Goal: Communication & Community: Answer question/provide support

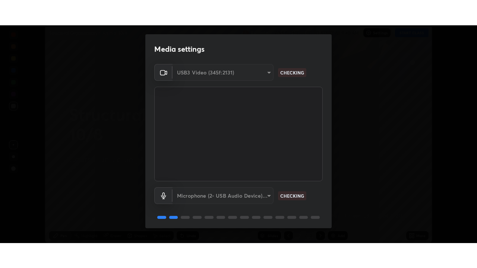
scroll to position [26, 0]
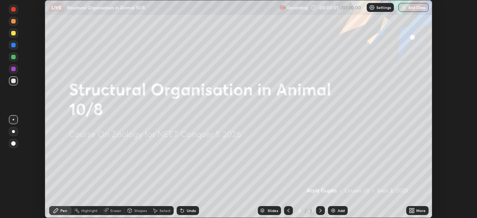
click at [412, 213] on icon at bounding box center [413, 212] width 2 height 2
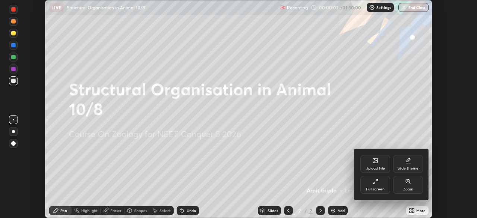
click at [376, 187] on div "Full screen" at bounding box center [375, 189] width 19 height 4
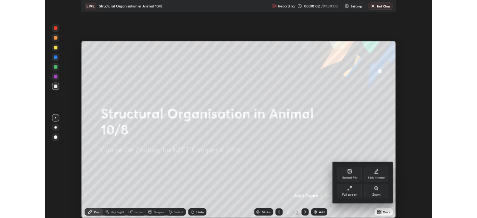
scroll to position [268, 477]
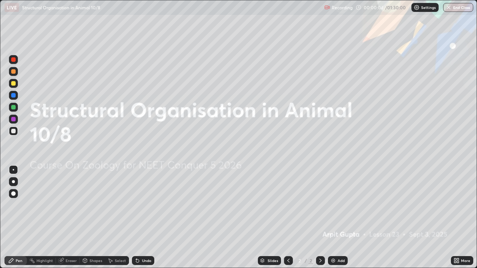
click at [457, 218] on icon at bounding box center [458, 262] width 2 height 2
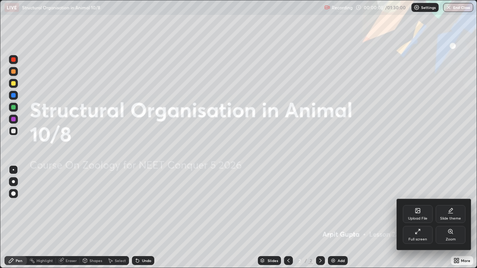
click at [413, 214] on div "Upload File" at bounding box center [418, 214] width 30 height 18
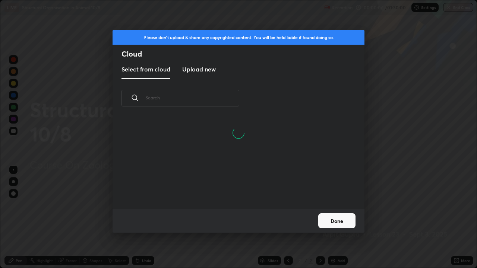
click at [199, 69] on h3 "Upload new" at bounding box center [199, 69] width 34 height 9
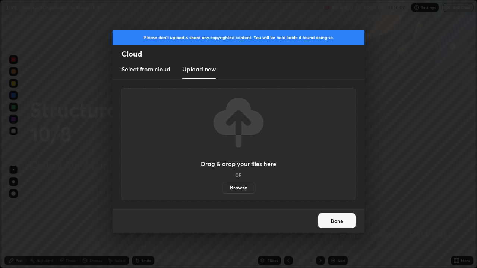
click at [240, 186] on label "Browse" at bounding box center [238, 188] width 33 height 12
click at [222, 186] on input "Browse" at bounding box center [222, 188] width 0 height 12
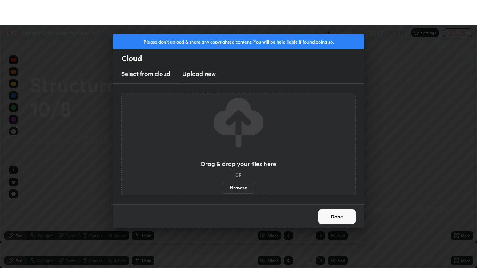
scroll to position [37053, 36794]
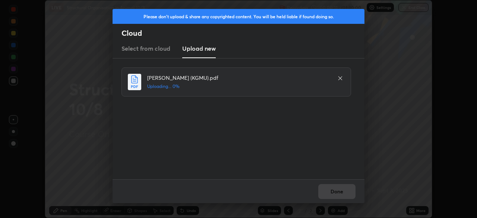
click at [334, 192] on div "Done" at bounding box center [239, 191] width 252 height 24
click at [332, 191] on button "Done" at bounding box center [336, 191] width 37 height 15
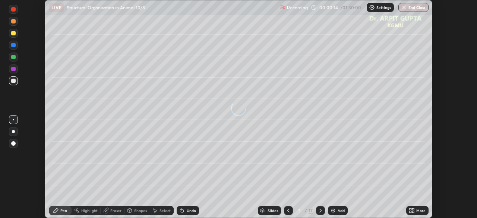
click at [287, 212] on icon at bounding box center [288, 211] width 6 height 6
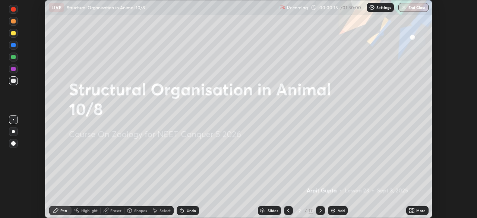
click at [411, 208] on icon at bounding box center [411, 209] width 2 height 2
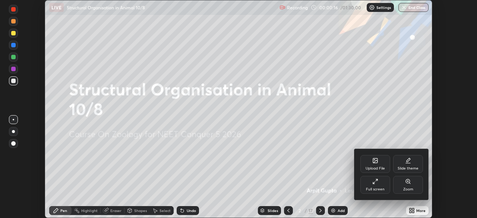
click at [372, 185] on div "Full screen" at bounding box center [375, 185] width 30 height 18
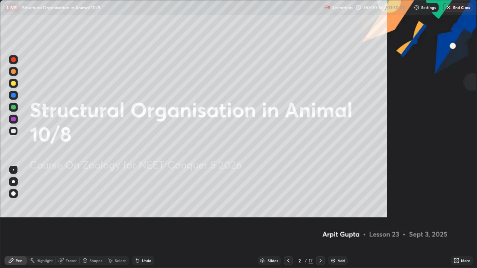
scroll to position [268, 477]
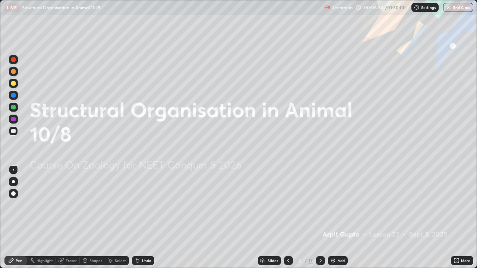
click at [319, 218] on icon at bounding box center [321, 261] width 6 height 6
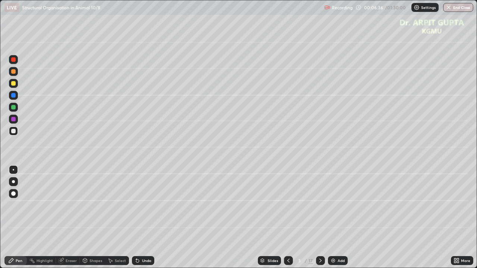
click at [12, 192] on div at bounding box center [13, 193] width 9 height 9
click at [13, 76] on div at bounding box center [13, 71] width 9 height 9
click at [135, 218] on div "Undo" at bounding box center [143, 260] width 22 height 9
click at [136, 218] on icon at bounding box center [136, 259] width 1 height 1
click at [13, 108] on div at bounding box center [13, 107] width 4 height 4
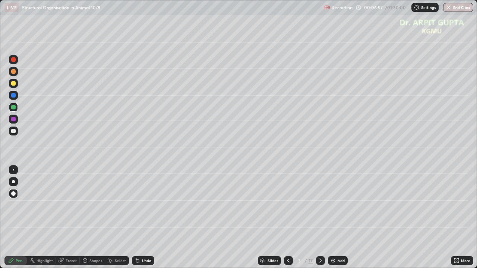
click at [13, 181] on div at bounding box center [13, 181] width 3 height 3
click at [13, 85] on div at bounding box center [13, 83] width 4 height 4
click at [12, 108] on div at bounding box center [13, 107] width 4 height 4
click at [15, 184] on div at bounding box center [13, 181] width 9 height 9
click at [13, 131] on div at bounding box center [13, 131] width 4 height 4
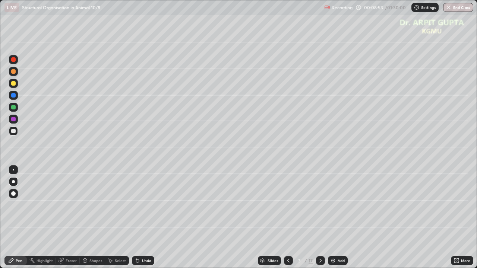
click at [136, 218] on icon at bounding box center [137, 261] width 3 height 3
click at [139, 218] on div "Undo" at bounding box center [143, 260] width 22 height 9
click at [13, 86] on div at bounding box center [13, 83] width 9 height 9
click at [17, 72] on div at bounding box center [13, 71] width 9 height 9
click at [320, 218] on icon at bounding box center [320, 261] width 2 height 4
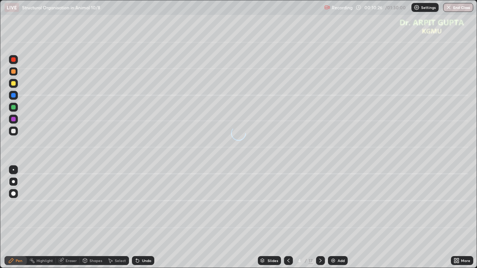
click at [12, 191] on div at bounding box center [13, 193] width 9 height 9
click at [13, 132] on div at bounding box center [13, 131] width 4 height 4
click at [14, 184] on div at bounding box center [13, 181] width 9 height 9
click at [12, 132] on div at bounding box center [13, 131] width 4 height 4
click at [15, 181] on div at bounding box center [13, 181] width 3 height 3
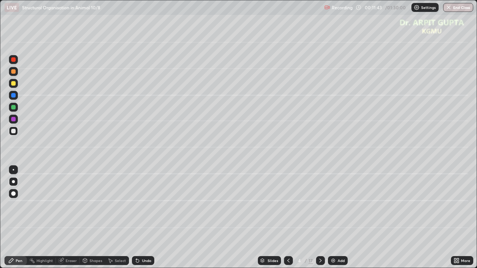
click at [15, 107] on div at bounding box center [13, 107] width 4 height 4
click at [139, 218] on icon at bounding box center [138, 261] width 6 height 6
click at [148, 218] on div "Undo" at bounding box center [146, 261] width 9 height 4
click at [147, 218] on div "Undo" at bounding box center [146, 261] width 9 height 4
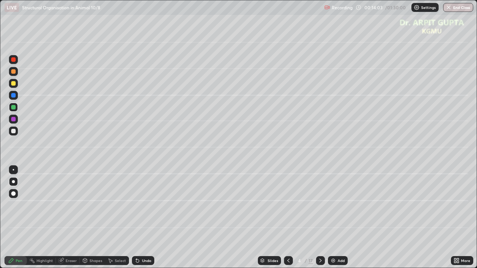
click at [145, 218] on div "Undo" at bounding box center [146, 261] width 9 height 4
click at [146, 218] on div "Undo" at bounding box center [146, 261] width 9 height 4
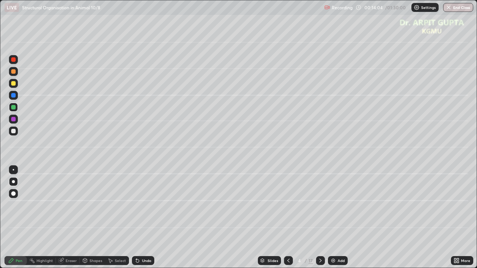
click at [147, 218] on div "Undo" at bounding box center [146, 261] width 9 height 4
click at [149, 218] on div "Undo" at bounding box center [146, 261] width 9 height 4
click at [319, 218] on icon at bounding box center [321, 261] width 6 height 6
click at [14, 84] on div at bounding box center [13, 83] width 4 height 4
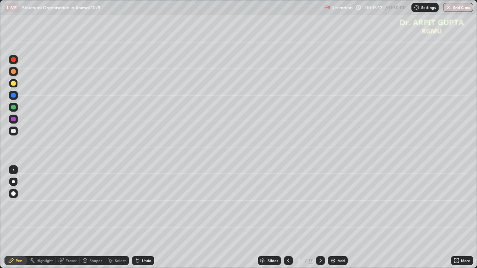
click at [140, 218] on div "Undo" at bounding box center [143, 260] width 22 height 9
click at [14, 110] on div at bounding box center [13, 107] width 9 height 9
click at [14, 122] on div at bounding box center [13, 119] width 9 height 9
click at [16, 111] on div at bounding box center [13, 107] width 9 height 9
click at [14, 130] on div at bounding box center [13, 131] width 4 height 4
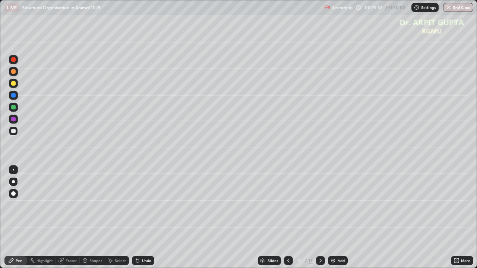
click at [14, 75] on div at bounding box center [13, 71] width 9 height 9
click at [13, 120] on div at bounding box center [13, 119] width 4 height 4
click at [13, 95] on div at bounding box center [13, 95] width 4 height 4
click at [13, 109] on div at bounding box center [13, 107] width 4 height 4
click at [69, 218] on div "Eraser" at bounding box center [71, 261] width 11 height 4
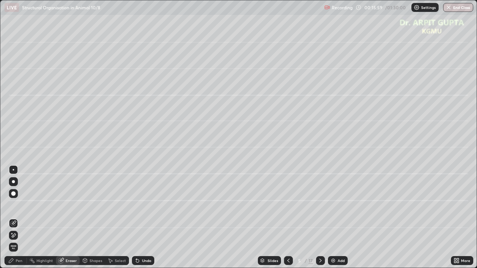
click at [18, 218] on div "Pen" at bounding box center [19, 261] width 7 height 4
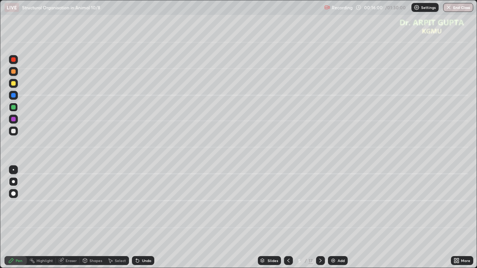
click at [13, 132] on div at bounding box center [13, 131] width 4 height 4
click at [135, 218] on div "Undo" at bounding box center [143, 260] width 22 height 9
click at [13, 119] on div at bounding box center [13, 119] width 4 height 4
click at [12, 99] on div at bounding box center [13, 95] width 9 height 9
click at [12, 132] on div at bounding box center [13, 131] width 4 height 4
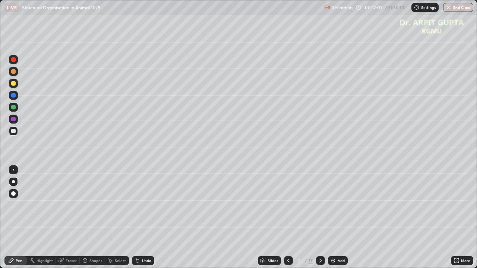
click at [136, 218] on icon at bounding box center [137, 261] width 3 height 3
click at [132, 218] on div "Undo" at bounding box center [143, 260] width 22 height 9
click at [136, 218] on icon at bounding box center [136, 259] width 1 height 1
click at [138, 218] on icon at bounding box center [137, 261] width 3 height 3
click at [136, 218] on icon at bounding box center [137, 261] width 3 height 3
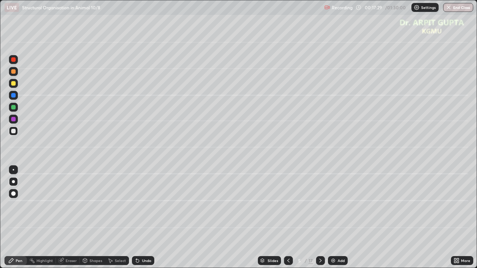
click at [12, 109] on div at bounding box center [13, 107] width 4 height 4
click at [14, 60] on div at bounding box center [13, 59] width 4 height 4
click at [13, 60] on div at bounding box center [13, 59] width 4 height 4
click at [13, 133] on div at bounding box center [13, 131] width 4 height 4
click at [288, 218] on icon at bounding box center [288, 261] width 6 height 6
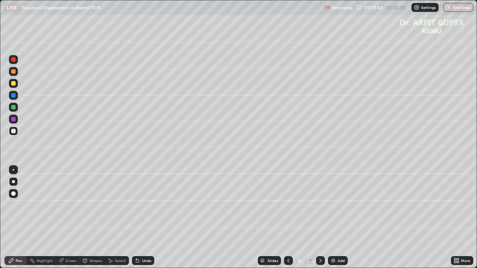
click at [320, 218] on icon at bounding box center [321, 261] width 6 height 6
click at [140, 218] on div "Undo" at bounding box center [143, 260] width 22 height 9
click at [13, 120] on div at bounding box center [13, 119] width 4 height 4
click at [287, 218] on icon at bounding box center [288, 261] width 6 height 6
click at [286, 218] on icon at bounding box center [288, 261] width 6 height 6
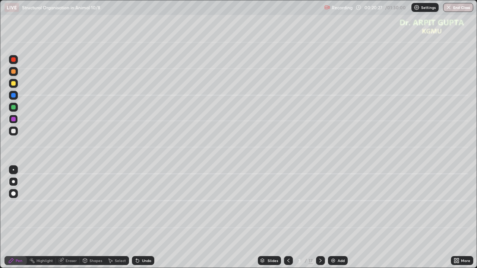
click at [320, 218] on icon at bounding box center [321, 261] width 6 height 6
click at [319, 218] on icon at bounding box center [321, 261] width 6 height 6
click at [15, 108] on div at bounding box center [13, 107] width 4 height 4
click at [16, 73] on div at bounding box center [13, 71] width 9 height 9
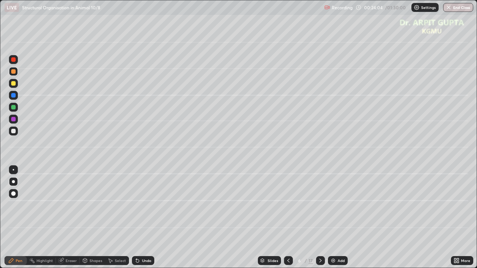
click at [14, 193] on div at bounding box center [13, 194] width 4 height 4
click at [132, 218] on div "Undo" at bounding box center [143, 260] width 22 height 9
click at [15, 131] on div at bounding box center [13, 131] width 4 height 4
click at [288, 218] on icon at bounding box center [288, 261] width 2 height 4
click at [136, 218] on icon at bounding box center [137, 261] width 3 height 3
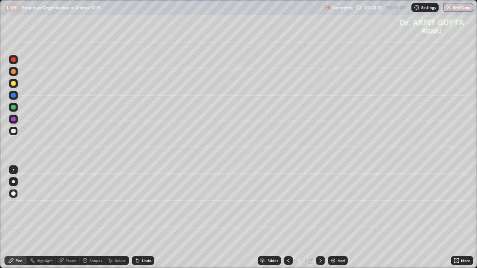
click at [137, 218] on icon at bounding box center [137, 261] width 3 height 3
click at [136, 218] on icon at bounding box center [137, 261] width 3 height 3
click at [135, 218] on icon at bounding box center [138, 261] width 6 height 6
click at [136, 218] on icon at bounding box center [137, 261] width 3 height 3
click at [137, 218] on icon at bounding box center [137, 261] width 3 height 3
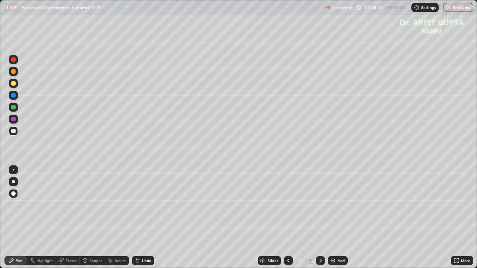
click at [138, 218] on icon at bounding box center [137, 261] width 3 height 3
click at [15, 95] on div at bounding box center [13, 95] width 4 height 4
click at [13, 180] on div at bounding box center [13, 181] width 3 height 3
click at [13, 84] on div at bounding box center [13, 83] width 4 height 4
click at [150, 218] on div "Undo" at bounding box center [146, 261] width 9 height 4
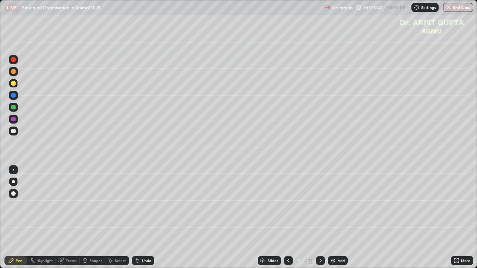
click at [15, 132] on div at bounding box center [13, 131] width 4 height 4
click at [150, 218] on div "Undo" at bounding box center [146, 261] width 9 height 4
click at [147, 218] on div "Undo" at bounding box center [146, 261] width 9 height 4
click at [136, 218] on icon at bounding box center [137, 261] width 3 height 3
click at [321, 218] on icon at bounding box center [321, 261] width 6 height 6
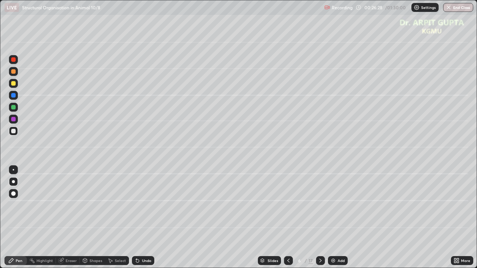
click at [15, 109] on div at bounding box center [13, 107] width 4 height 4
click at [136, 218] on icon at bounding box center [136, 259] width 1 height 1
click at [136, 218] on icon at bounding box center [137, 261] width 3 height 3
click at [13, 132] on div at bounding box center [13, 131] width 4 height 4
click at [15, 84] on div at bounding box center [13, 83] width 4 height 4
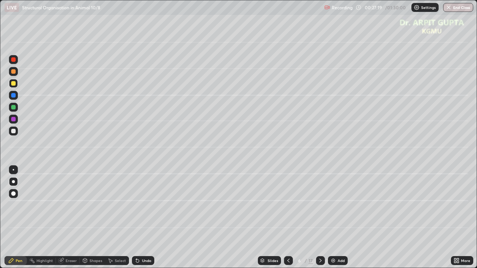
click at [288, 218] on icon at bounding box center [288, 261] width 2 height 4
click at [317, 218] on div at bounding box center [320, 260] width 9 height 9
click at [148, 218] on div "Undo" at bounding box center [146, 261] width 9 height 4
click at [146, 218] on div "Undo" at bounding box center [146, 261] width 9 height 4
click at [147, 218] on div "Undo" at bounding box center [146, 261] width 9 height 4
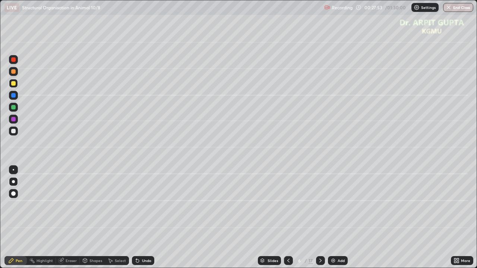
click at [18, 127] on div at bounding box center [13, 131] width 12 height 12
click at [288, 218] on icon at bounding box center [288, 261] width 6 height 6
click at [18, 171] on div at bounding box center [13, 169] width 9 height 9
click at [142, 218] on div "Undo" at bounding box center [146, 261] width 9 height 4
click at [138, 218] on icon at bounding box center [138, 261] width 6 height 6
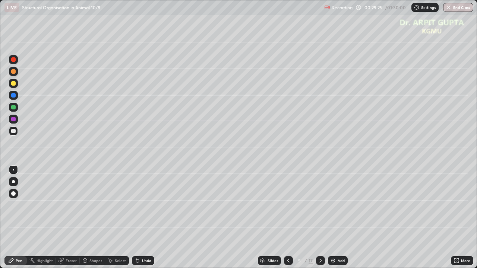
click at [136, 218] on icon at bounding box center [136, 259] width 1 height 1
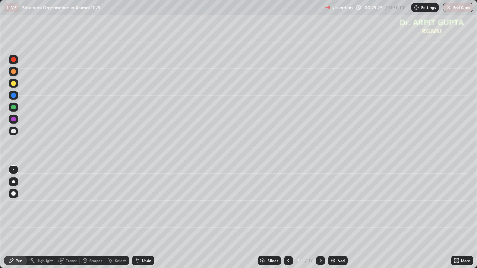
click at [138, 218] on icon at bounding box center [138, 261] width 6 height 6
click at [138, 218] on div "Undo" at bounding box center [143, 260] width 22 height 9
click at [139, 218] on div "Undo" at bounding box center [143, 260] width 22 height 9
click at [141, 218] on div "Undo" at bounding box center [143, 260] width 22 height 9
click at [143, 218] on div "Undo" at bounding box center [146, 261] width 9 height 4
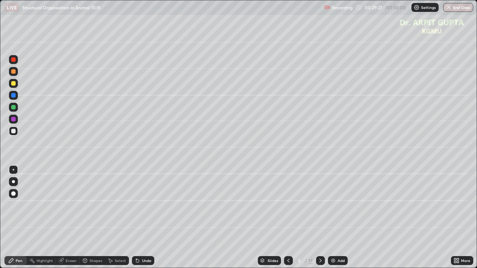
click at [143, 218] on div "Undo" at bounding box center [146, 261] width 9 height 4
click at [144, 218] on div "Undo" at bounding box center [146, 261] width 9 height 4
click at [146, 218] on div "Undo" at bounding box center [146, 261] width 9 height 4
click at [148, 218] on div "Undo" at bounding box center [146, 261] width 9 height 4
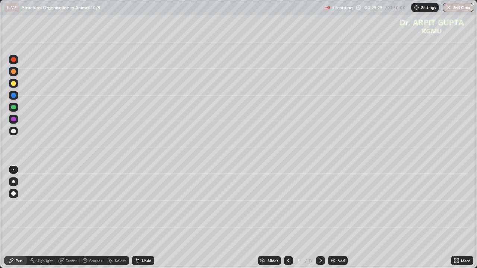
click at [146, 218] on div "Undo" at bounding box center [146, 261] width 9 height 4
click at [146, 218] on div "Undo" at bounding box center [143, 260] width 22 height 9
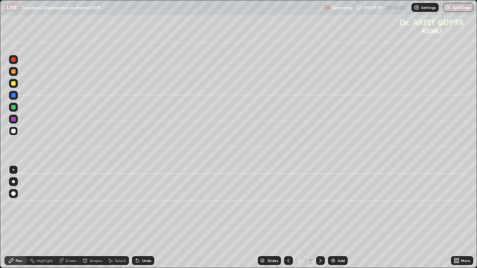
click at [146, 218] on div "Undo" at bounding box center [143, 260] width 22 height 9
click at [147, 218] on div "Undo" at bounding box center [143, 260] width 22 height 9
click at [146, 218] on div "Undo" at bounding box center [143, 260] width 22 height 9
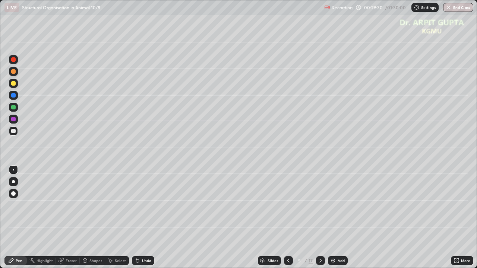
click at [146, 218] on div "Undo" at bounding box center [143, 260] width 22 height 9
click at [145, 218] on div "Undo" at bounding box center [143, 260] width 22 height 9
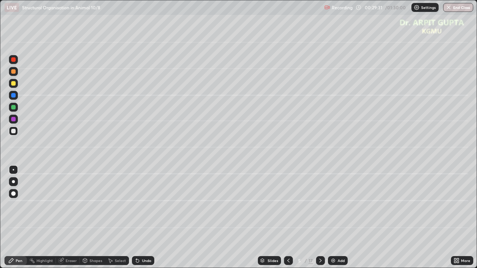
click at [145, 218] on div "Undo" at bounding box center [143, 260] width 22 height 9
click at [144, 218] on div "Undo" at bounding box center [143, 260] width 22 height 9
click at [145, 218] on div "Undo" at bounding box center [143, 260] width 22 height 9
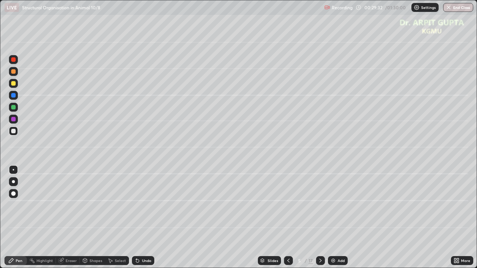
click at [144, 218] on div "Undo" at bounding box center [143, 260] width 22 height 9
click at [145, 218] on div "Undo" at bounding box center [143, 260] width 22 height 9
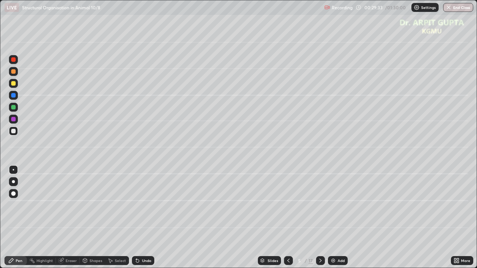
click at [145, 218] on div "Undo" at bounding box center [143, 260] width 22 height 9
click at [320, 218] on icon at bounding box center [321, 261] width 6 height 6
click at [15, 95] on div at bounding box center [13, 95] width 4 height 4
click at [14, 72] on div at bounding box center [13, 71] width 4 height 4
click at [290, 218] on icon at bounding box center [288, 261] width 6 height 6
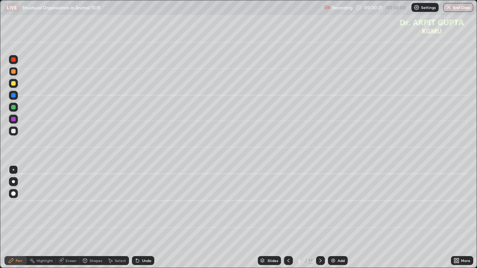
click at [320, 218] on icon at bounding box center [321, 261] width 6 height 6
click at [141, 218] on div "Undo" at bounding box center [143, 260] width 22 height 9
click at [12, 83] on div at bounding box center [13, 83] width 4 height 4
click at [13, 182] on div at bounding box center [13, 181] width 3 height 3
click at [144, 218] on div "Undo" at bounding box center [143, 260] width 22 height 9
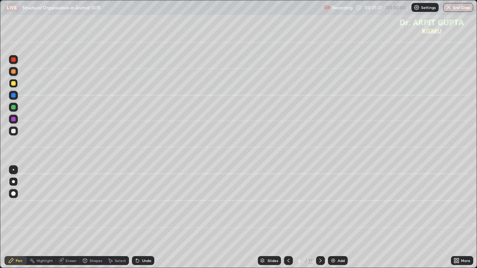
click at [17, 70] on div at bounding box center [13, 71] width 9 height 9
click at [17, 168] on div at bounding box center [13, 169] width 9 height 9
click at [13, 73] on div at bounding box center [13, 71] width 4 height 4
click at [15, 195] on div at bounding box center [13, 194] width 4 height 4
click at [286, 218] on icon at bounding box center [288, 261] width 6 height 6
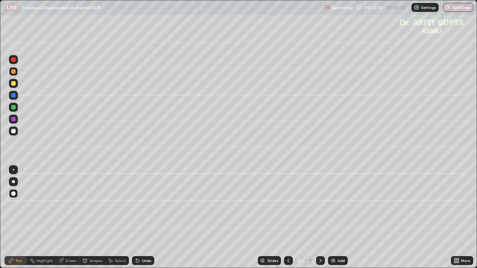
click at [319, 218] on icon at bounding box center [321, 261] width 6 height 6
click at [320, 218] on icon at bounding box center [321, 261] width 6 height 6
click at [287, 218] on div at bounding box center [288, 260] width 9 height 9
click at [321, 218] on icon at bounding box center [321, 261] width 6 height 6
click at [10, 183] on div at bounding box center [13, 181] width 9 height 9
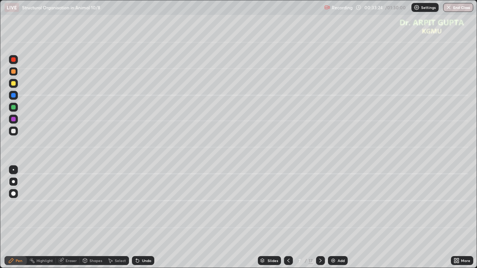
click at [14, 110] on div at bounding box center [13, 107] width 9 height 9
click at [136, 218] on icon at bounding box center [137, 261] width 3 height 3
click at [136, 218] on icon at bounding box center [136, 259] width 1 height 1
click at [135, 218] on icon at bounding box center [138, 261] width 6 height 6
click at [133, 218] on div "Undo" at bounding box center [143, 260] width 22 height 9
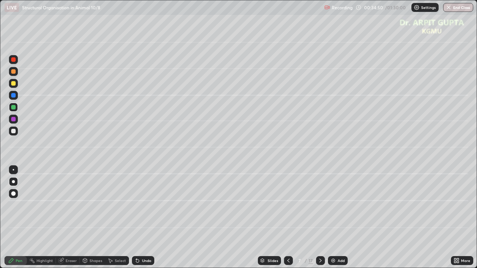
click at [126, 218] on div "Select" at bounding box center [117, 260] width 24 height 9
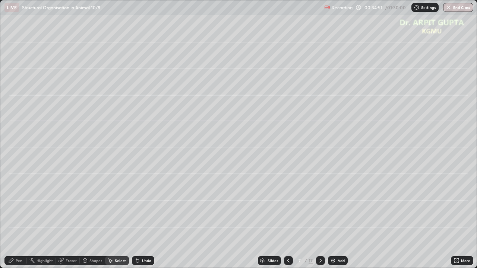
click at [138, 218] on icon at bounding box center [137, 261] width 3 height 3
click at [21, 218] on div "Pen" at bounding box center [19, 261] width 7 height 4
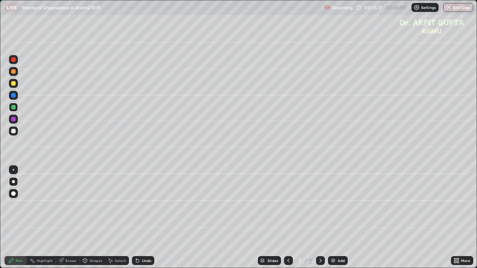
click at [14, 84] on div at bounding box center [13, 83] width 4 height 4
click at [13, 181] on div at bounding box center [13, 181] width 3 height 3
click at [69, 218] on div "Eraser" at bounding box center [71, 261] width 11 height 4
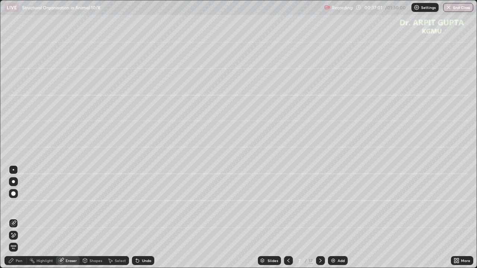
click at [22, 218] on div "Pen" at bounding box center [15, 260] width 22 height 9
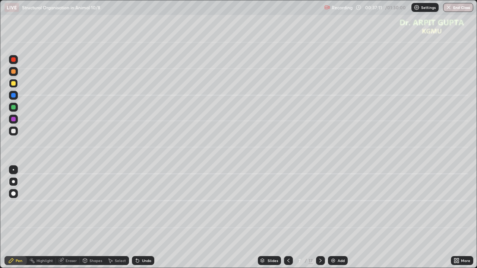
click at [14, 74] on div at bounding box center [13, 71] width 9 height 9
click at [14, 195] on div at bounding box center [13, 194] width 4 height 4
click at [320, 218] on icon at bounding box center [321, 261] width 6 height 6
click at [13, 182] on div at bounding box center [13, 181] width 3 height 3
click at [12, 131] on div at bounding box center [13, 131] width 4 height 4
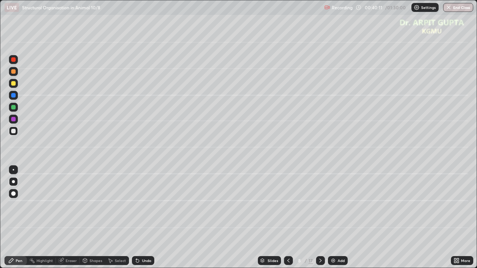
click at [14, 133] on div at bounding box center [13, 131] width 9 height 9
click at [146, 218] on div "Undo" at bounding box center [146, 261] width 9 height 4
click at [140, 218] on div "Undo" at bounding box center [143, 260] width 22 height 9
click at [132, 218] on div "Undo" at bounding box center [143, 260] width 22 height 9
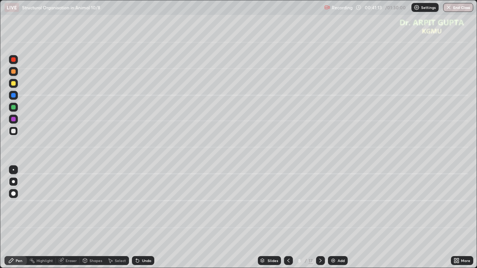
click at [136, 218] on icon at bounding box center [137, 261] width 3 height 3
click at [136, 218] on icon at bounding box center [136, 259] width 1 height 1
click at [136, 218] on icon at bounding box center [137, 261] width 3 height 3
click at [139, 218] on icon at bounding box center [138, 261] width 6 height 6
click at [140, 218] on div "Undo" at bounding box center [143, 260] width 22 height 9
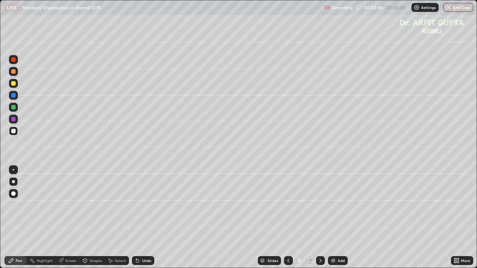
click at [64, 218] on div "Eraser" at bounding box center [68, 260] width 24 height 9
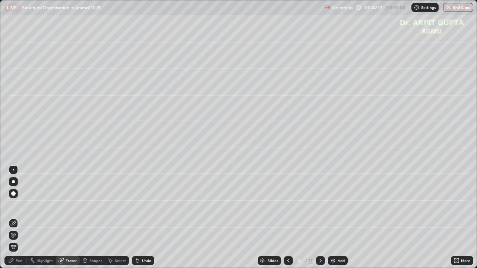
click at [23, 218] on div "Pen" at bounding box center [15, 260] width 22 height 9
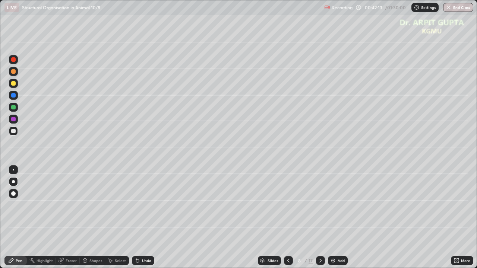
click at [12, 183] on div at bounding box center [13, 181] width 3 height 3
click at [455, 218] on div "More" at bounding box center [462, 260] width 22 height 15
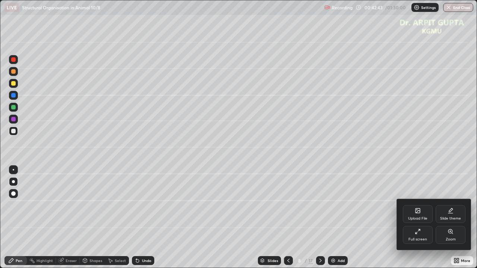
click at [421, 215] on div "Upload File" at bounding box center [418, 214] width 30 height 18
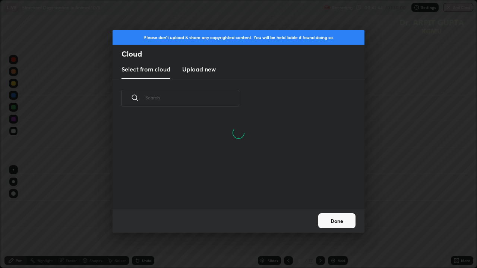
scroll to position [56, 239]
click at [183, 98] on input "text" at bounding box center [192, 98] width 94 height 32
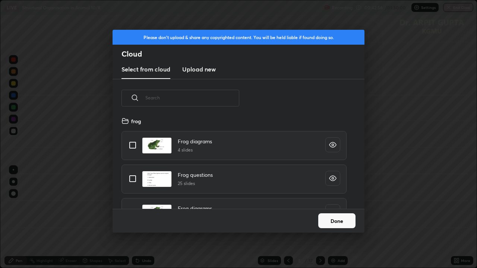
scroll to position [1326, 0]
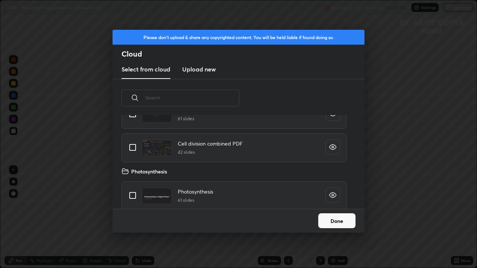
click at [209, 174] on div "Photosynthesis" at bounding box center [239, 172] width 234 height 8
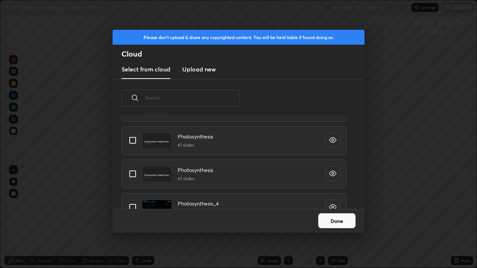
scroll to position [2108, 0]
click at [210, 97] on input "text" at bounding box center [192, 98] width 94 height 32
click at [379, 208] on div "Please don't upload & share any copyrighted content. You will be held liable if…" at bounding box center [238, 134] width 477 height 268
click at [161, 100] on input "text" at bounding box center [192, 98] width 94 height 32
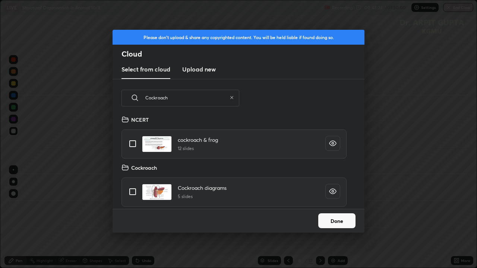
scroll to position [50, 0]
type input "Cockroach"
click at [132, 192] on input "grid" at bounding box center [133, 192] width 16 height 16
checkbox input "true"
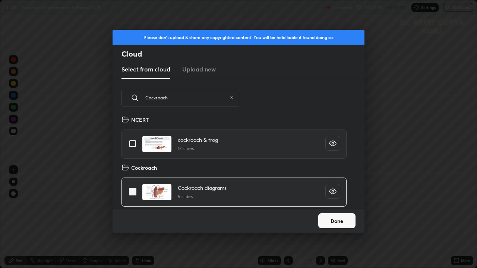
click at [333, 218] on button "Done" at bounding box center [336, 221] width 37 height 15
checkbox input "true"
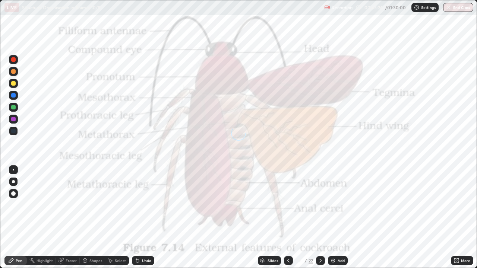
scroll to position [0, 0]
click at [320, 218] on icon at bounding box center [321, 261] width 6 height 6
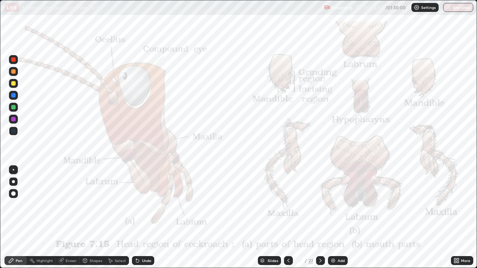
click at [320, 218] on icon at bounding box center [321, 261] width 6 height 6
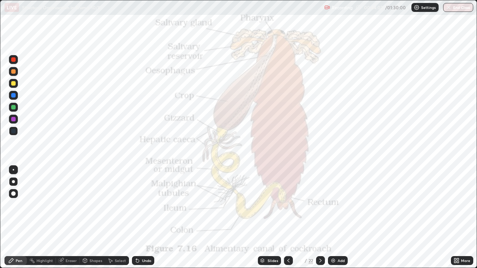
click at [321, 218] on icon at bounding box center [321, 261] width 6 height 6
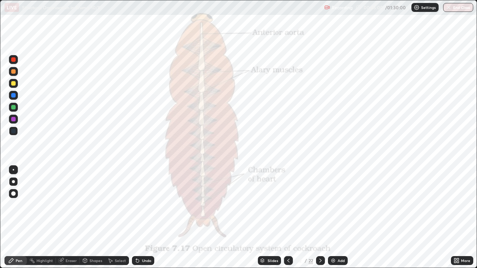
click at [273, 218] on div "Slides" at bounding box center [273, 261] width 10 height 4
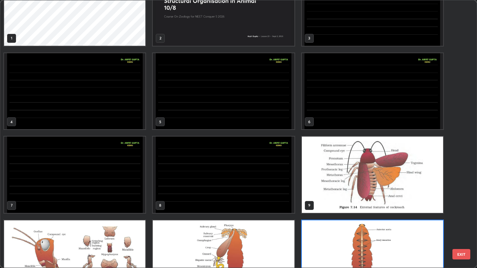
scroll to position [50, 0]
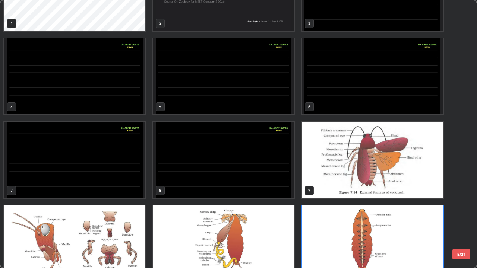
click at [274, 182] on img "grid" at bounding box center [223, 160] width 141 height 76
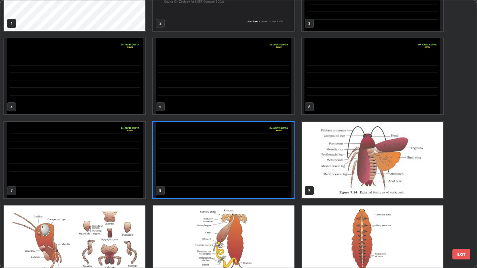
click at [276, 182] on img "grid" at bounding box center [223, 160] width 141 height 76
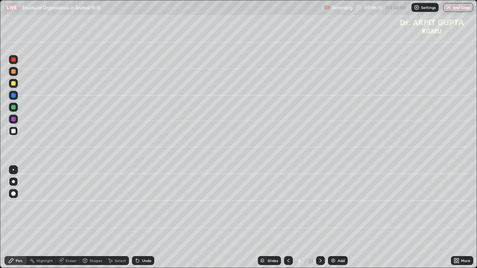
click at [15, 122] on div at bounding box center [13, 119] width 9 height 9
click at [319, 218] on icon at bounding box center [321, 261] width 6 height 6
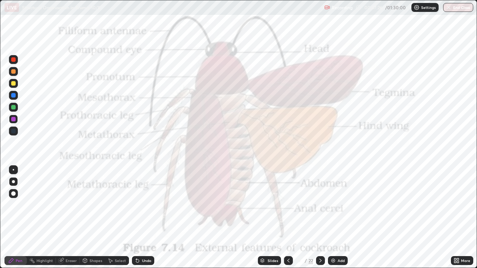
click at [323, 218] on icon at bounding box center [321, 261] width 6 height 6
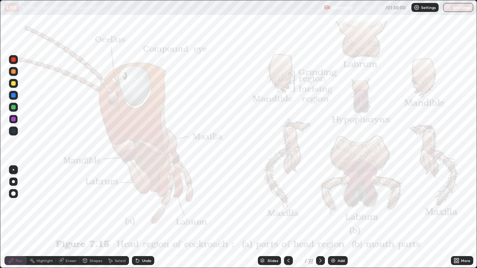
click at [319, 218] on icon at bounding box center [320, 261] width 2 height 4
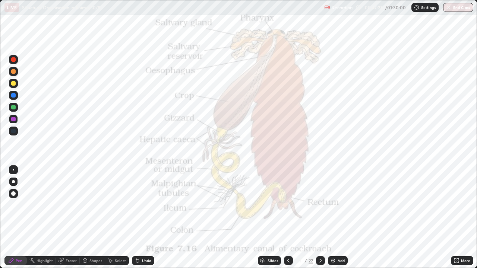
click at [319, 218] on div at bounding box center [320, 260] width 9 height 9
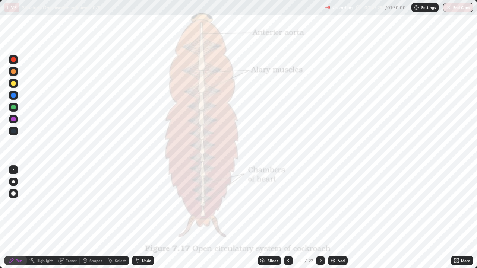
click at [320, 218] on div at bounding box center [320, 260] width 9 height 9
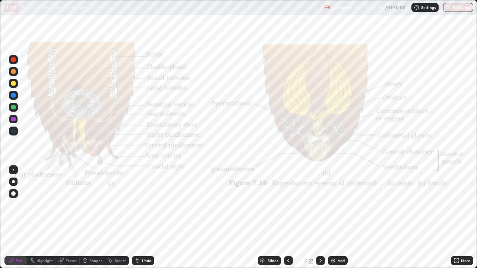
click at [320, 218] on div at bounding box center [320, 260] width 9 height 9
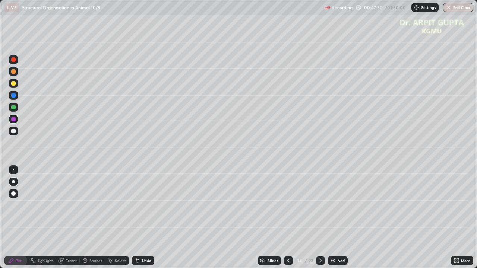
click at [16, 133] on div at bounding box center [13, 131] width 9 height 9
click at [13, 72] on div at bounding box center [13, 71] width 4 height 4
click at [137, 218] on icon at bounding box center [137, 261] width 3 height 3
click at [139, 218] on icon at bounding box center [138, 261] width 6 height 6
click at [139, 218] on div "Undo" at bounding box center [143, 260] width 22 height 9
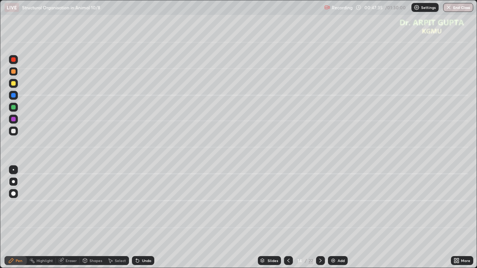
click at [15, 192] on div at bounding box center [13, 193] width 9 height 9
click at [13, 184] on div at bounding box center [13, 181] width 9 height 9
click at [13, 133] on div at bounding box center [13, 131] width 9 height 9
click at [144, 218] on div "Undo" at bounding box center [146, 261] width 9 height 4
click at [143, 218] on div "Undo" at bounding box center [146, 261] width 9 height 4
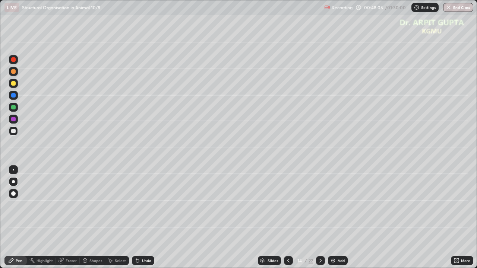
click at [13, 109] on div at bounding box center [13, 107] width 4 height 4
click at [142, 218] on div "Undo" at bounding box center [143, 260] width 22 height 9
click at [13, 83] on div at bounding box center [13, 83] width 4 height 4
click at [14, 131] on div at bounding box center [13, 131] width 4 height 4
click at [14, 85] on div at bounding box center [13, 83] width 4 height 4
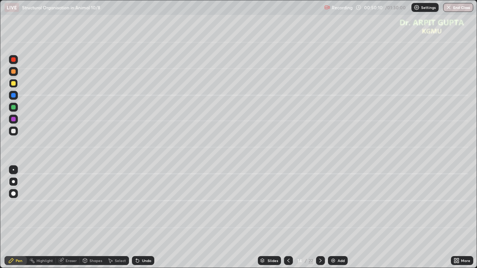
click at [73, 218] on div "Eraser" at bounding box center [71, 261] width 11 height 4
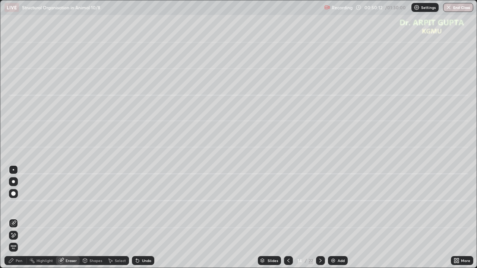
click at [22, 218] on div "Pen" at bounding box center [19, 261] width 7 height 4
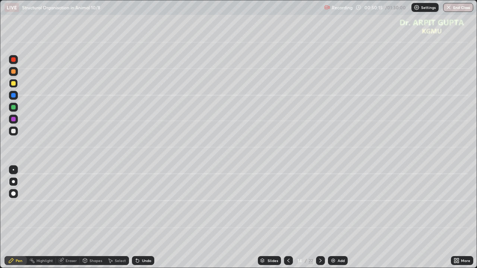
click at [146, 218] on div "Undo" at bounding box center [143, 260] width 22 height 9
click at [145, 218] on div "Undo" at bounding box center [146, 261] width 9 height 4
click at [13, 119] on div at bounding box center [13, 119] width 4 height 4
click at [14, 109] on div at bounding box center [13, 107] width 4 height 4
click at [13, 131] on div at bounding box center [13, 131] width 4 height 4
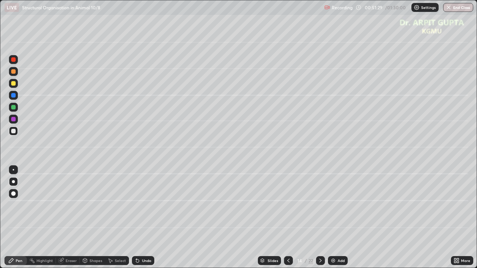
click at [319, 218] on icon at bounding box center [321, 261] width 6 height 6
click at [320, 218] on icon at bounding box center [321, 261] width 6 height 6
click at [319, 218] on icon at bounding box center [321, 261] width 6 height 6
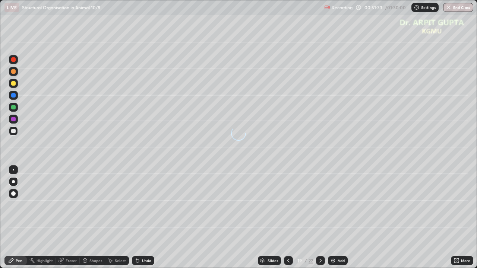
click at [273, 218] on div "Slides" at bounding box center [273, 261] width 10 height 4
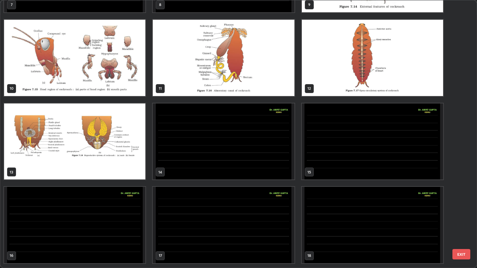
scroll to position [227, 0]
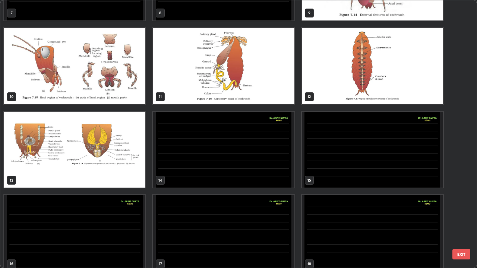
click at [333, 79] on img "grid" at bounding box center [372, 66] width 141 height 76
click at [331, 82] on img "grid" at bounding box center [372, 66] width 141 height 76
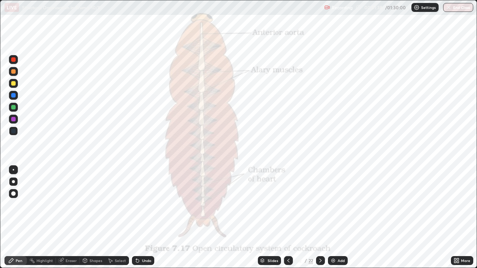
click at [11, 131] on div at bounding box center [13, 131] width 4 height 4
click at [14, 195] on div at bounding box center [13, 194] width 4 height 4
click at [139, 218] on div "Undo" at bounding box center [143, 260] width 22 height 9
click at [139, 218] on icon at bounding box center [138, 261] width 6 height 6
click at [15, 85] on div at bounding box center [13, 83] width 4 height 4
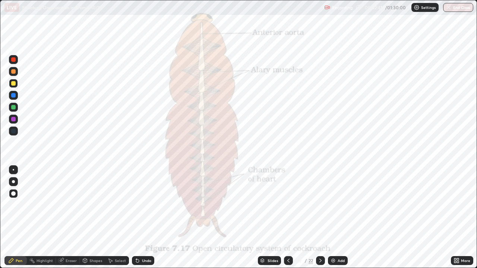
click at [272, 218] on div "Slides" at bounding box center [273, 261] width 10 height 4
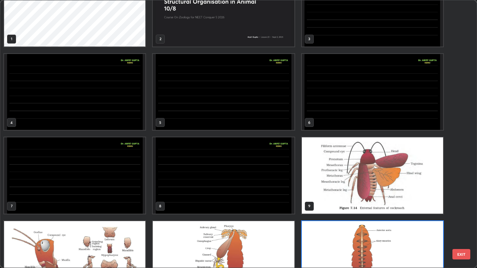
scroll to position [0, 0]
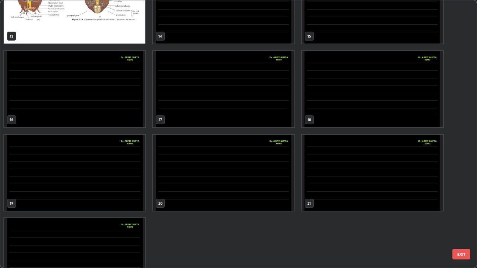
click at [331, 32] on img "grid" at bounding box center [372, 6] width 141 height 76
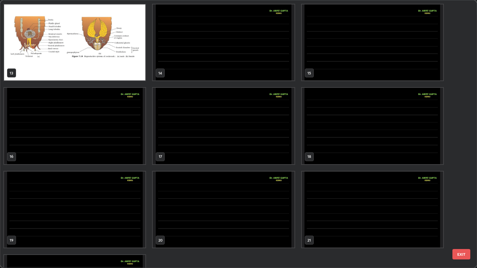
click at [332, 33] on div "10 11 12 13 14 15 16 17 18 19 20 21 22" at bounding box center [231, 134] width 463 height 268
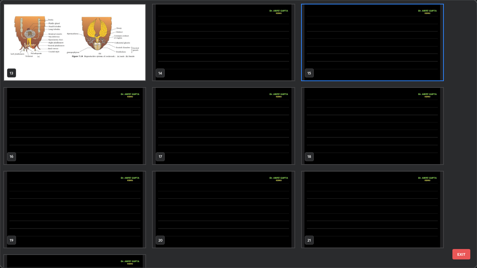
click at [276, 70] on img "grid" at bounding box center [223, 42] width 141 height 76
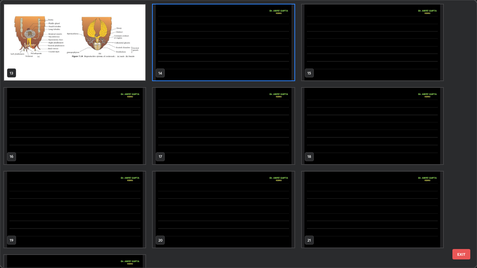
click at [278, 70] on img "grid" at bounding box center [223, 42] width 141 height 76
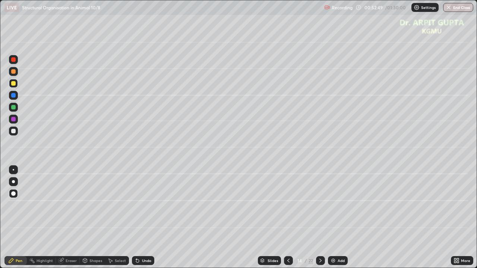
click at [15, 108] on div at bounding box center [13, 107] width 4 height 4
click at [318, 218] on icon at bounding box center [321, 261] width 6 height 6
click at [12, 108] on div at bounding box center [13, 107] width 4 height 4
click at [14, 179] on div at bounding box center [13, 181] width 9 height 9
click at [13, 131] on div at bounding box center [13, 131] width 4 height 4
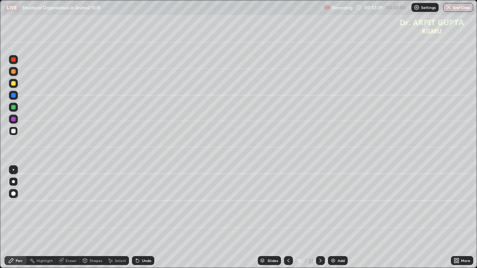
click at [14, 84] on div at bounding box center [13, 83] width 4 height 4
click at [15, 73] on div at bounding box center [13, 71] width 4 height 4
click at [150, 218] on div "Undo" at bounding box center [143, 260] width 22 height 9
click at [151, 218] on div "Undo" at bounding box center [143, 260] width 22 height 9
click at [13, 59] on div at bounding box center [13, 59] width 4 height 4
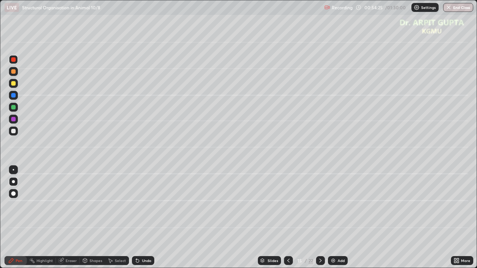
click at [13, 134] on div at bounding box center [13, 131] width 9 height 9
click at [15, 107] on div at bounding box center [13, 107] width 4 height 4
click at [149, 218] on div "Undo" at bounding box center [146, 261] width 9 height 4
click at [14, 133] on div at bounding box center [13, 131] width 9 height 9
click at [12, 73] on div at bounding box center [13, 71] width 4 height 4
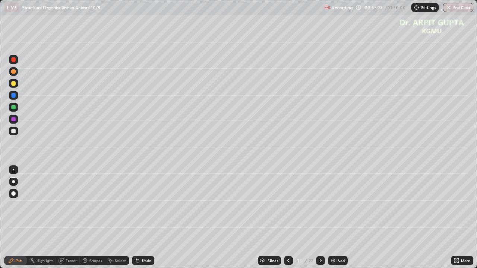
click at [15, 132] on div at bounding box center [13, 131] width 4 height 4
click at [14, 98] on div at bounding box center [13, 95] width 9 height 9
click at [16, 86] on div at bounding box center [13, 83] width 9 height 9
click at [15, 71] on div at bounding box center [13, 71] width 4 height 4
click at [15, 131] on div at bounding box center [13, 131] width 4 height 4
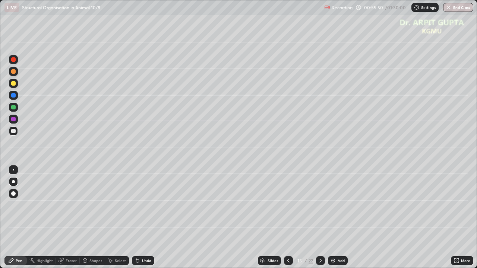
click at [13, 96] on div at bounding box center [13, 95] width 4 height 4
click at [15, 132] on div at bounding box center [13, 131] width 4 height 4
click at [15, 108] on div at bounding box center [13, 107] width 4 height 4
click at [14, 60] on div at bounding box center [13, 59] width 4 height 4
click at [287, 218] on icon at bounding box center [288, 261] width 6 height 6
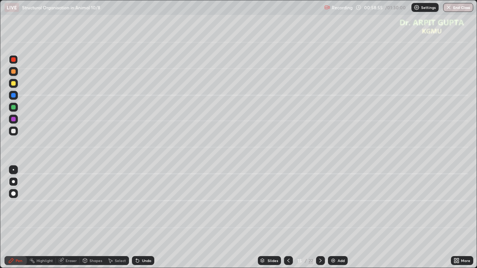
click at [287, 218] on icon at bounding box center [288, 261] width 6 height 6
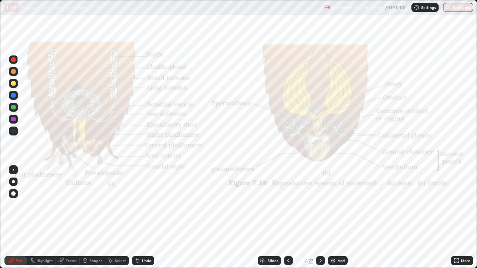
click at [291, 218] on div at bounding box center [288, 260] width 9 height 9
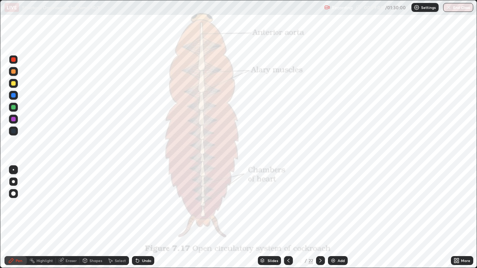
click at [320, 218] on icon at bounding box center [320, 261] width 2 height 4
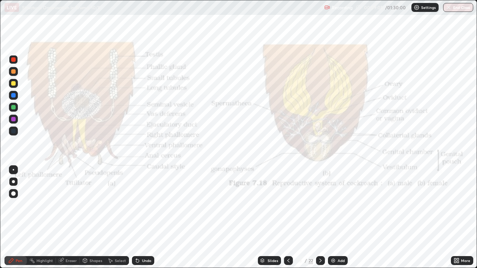
click at [320, 218] on icon at bounding box center [321, 261] width 6 height 6
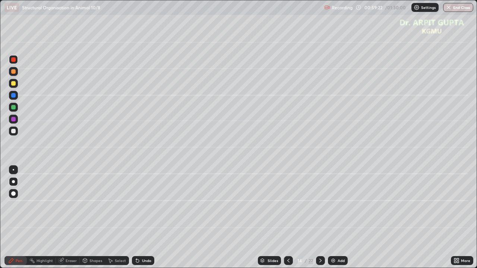
click at [16, 133] on div at bounding box center [13, 131] width 9 height 9
click at [286, 218] on icon at bounding box center [288, 261] width 6 height 6
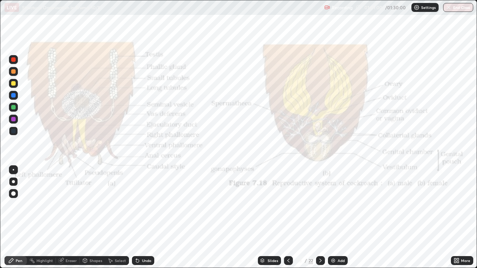
click at [320, 218] on icon at bounding box center [321, 261] width 6 height 6
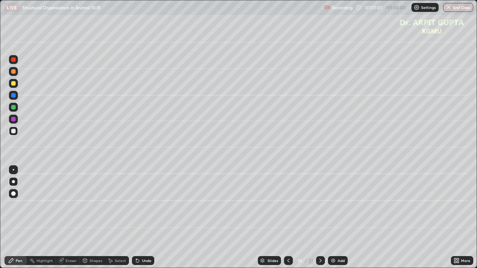
click at [320, 218] on icon at bounding box center [320, 261] width 2 height 4
click at [320, 218] on icon at bounding box center [321, 261] width 6 height 6
click at [13, 72] on div at bounding box center [13, 71] width 4 height 4
click at [16, 193] on div at bounding box center [13, 193] width 9 height 9
click at [13, 131] on div at bounding box center [13, 131] width 4 height 4
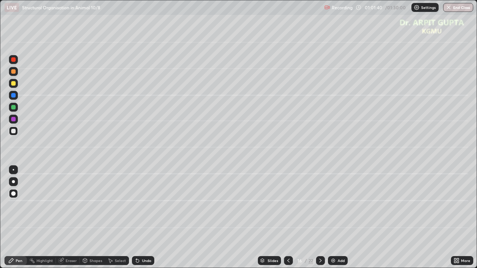
click at [13, 182] on div at bounding box center [13, 181] width 3 height 3
click at [151, 218] on div "Undo" at bounding box center [143, 260] width 22 height 9
click at [147, 218] on div "Undo" at bounding box center [146, 261] width 9 height 4
click at [136, 218] on icon at bounding box center [136, 259] width 1 height 1
click at [14, 108] on div at bounding box center [13, 107] width 4 height 4
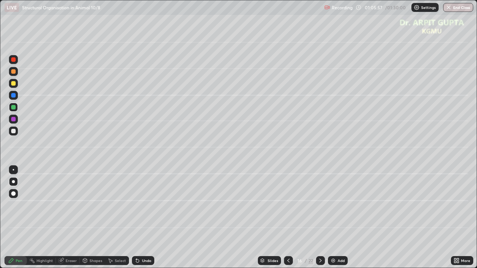
click at [17, 87] on div at bounding box center [13, 84] width 9 height 12
click at [13, 120] on div at bounding box center [13, 119] width 4 height 4
click at [14, 107] on div at bounding box center [13, 107] width 4 height 4
click at [137, 218] on icon at bounding box center [138, 261] width 6 height 6
click at [136, 218] on icon at bounding box center [137, 261] width 3 height 3
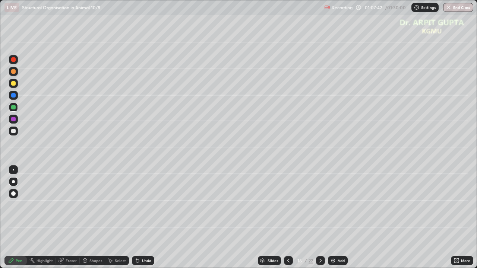
click at [16, 133] on div at bounding box center [13, 131] width 9 height 9
click at [12, 121] on div at bounding box center [13, 119] width 4 height 4
click at [13, 95] on div at bounding box center [13, 95] width 4 height 4
click at [141, 218] on div "Undo" at bounding box center [143, 260] width 22 height 9
click at [10, 118] on div at bounding box center [13, 119] width 9 height 9
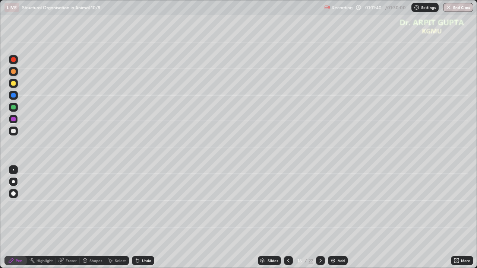
click at [323, 218] on div at bounding box center [320, 260] width 9 height 9
click at [139, 218] on div "Undo" at bounding box center [143, 260] width 22 height 9
click at [144, 218] on div "Undo" at bounding box center [146, 261] width 9 height 4
click at [14, 134] on div at bounding box center [13, 131] width 9 height 9
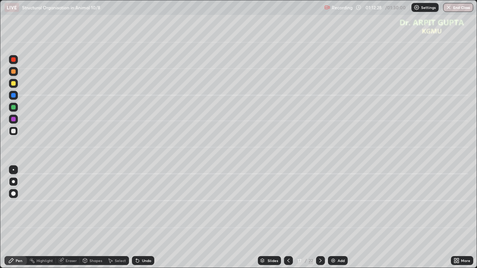
click at [138, 218] on div "Undo" at bounding box center [143, 260] width 22 height 9
click at [139, 218] on div "Undo" at bounding box center [143, 260] width 22 height 9
click at [288, 218] on icon at bounding box center [288, 261] width 2 height 4
click at [323, 218] on icon at bounding box center [321, 261] width 6 height 6
click at [289, 218] on icon at bounding box center [288, 261] width 6 height 6
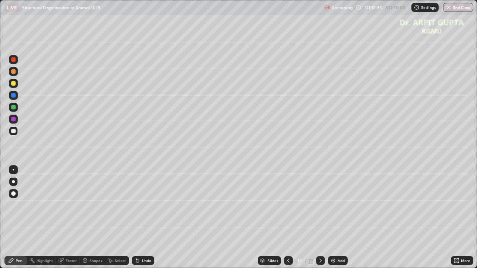
click at [323, 218] on div at bounding box center [320, 260] width 9 height 9
click at [14, 71] on div at bounding box center [13, 71] width 4 height 4
click at [323, 218] on div at bounding box center [320, 260] width 9 height 15
click at [14, 196] on div at bounding box center [13, 194] width 4 height 4
click at [15, 84] on div at bounding box center [13, 83] width 4 height 4
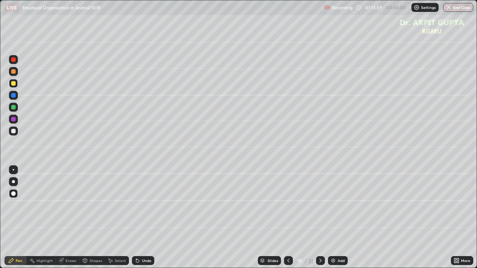
click at [13, 182] on div at bounding box center [13, 181] width 3 height 3
click at [13, 131] on div at bounding box center [13, 131] width 4 height 4
click at [12, 186] on div at bounding box center [13, 181] width 9 height 9
click at [15, 73] on div at bounding box center [13, 71] width 4 height 4
click at [13, 194] on div at bounding box center [13, 194] width 4 height 4
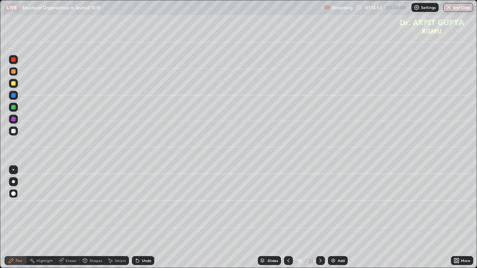
click at [16, 133] on div at bounding box center [13, 131] width 9 height 9
click at [287, 218] on icon at bounding box center [288, 261] width 2 height 4
click at [287, 218] on icon at bounding box center [288, 261] width 6 height 6
click at [287, 218] on icon at bounding box center [288, 261] width 2 height 4
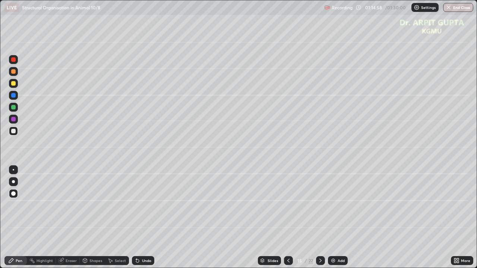
click at [287, 218] on icon at bounding box center [288, 261] width 2 height 4
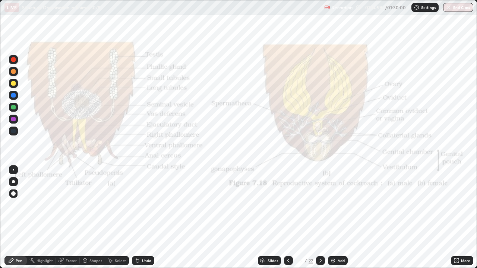
click at [286, 218] on icon at bounding box center [288, 261] width 6 height 6
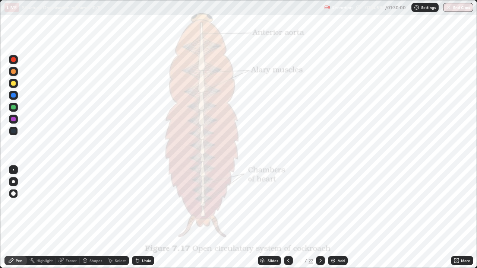
click at [287, 218] on icon at bounding box center [288, 261] width 6 height 6
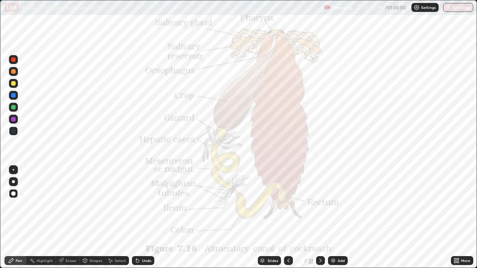
click at [285, 218] on icon at bounding box center [288, 261] width 6 height 6
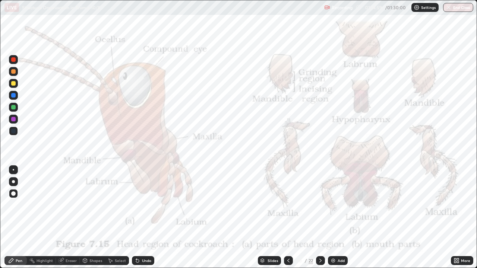
click at [286, 218] on icon at bounding box center [288, 261] width 6 height 6
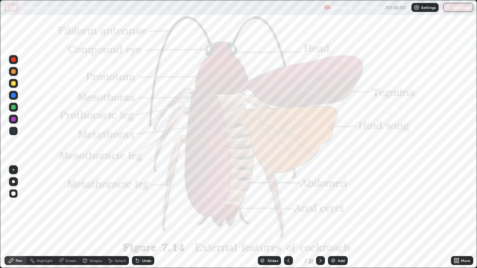
click at [286, 218] on icon at bounding box center [288, 261] width 6 height 6
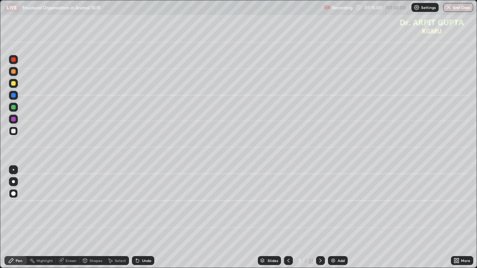
click at [286, 218] on icon at bounding box center [288, 261] width 6 height 6
click at [285, 218] on icon at bounding box center [288, 261] width 6 height 6
click at [321, 218] on icon at bounding box center [321, 261] width 6 height 6
click at [320, 218] on icon at bounding box center [321, 261] width 6 height 6
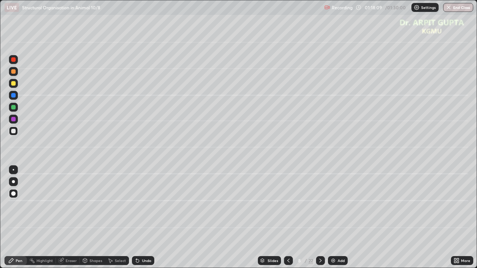
click at [320, 218] on icon at bounding box center [321, 261] width 6 height 6
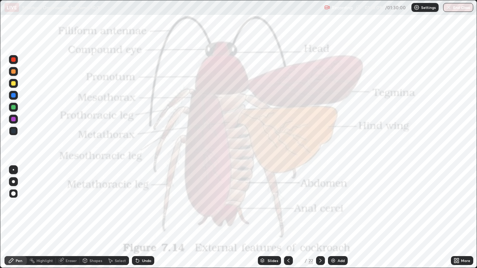
click at [321, 218] on icon at bounding box center [320, 261] width 2 height 4
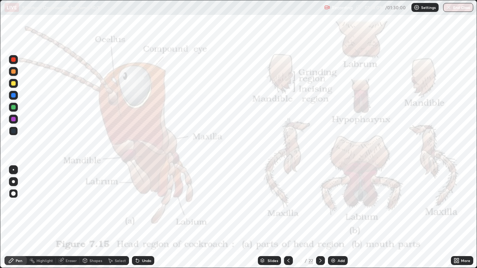
click at [321, 218] on icon at bounding box center [320, 261] width 2 height 4
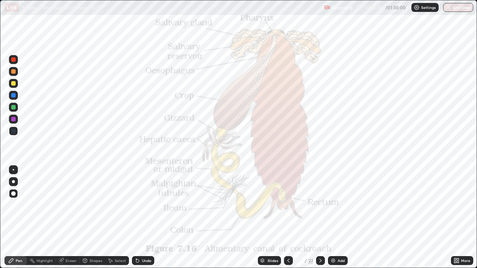
click at [320, 218] on icon at bounding box center [321, 261] width 6 height 6
click at [321, 218] on icon at bounding box center [321, 261] width 6 height 6
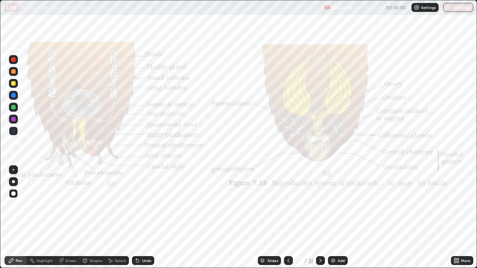
click at [321, 218] on icon at bounding box center [321, 261] width 6 height 6
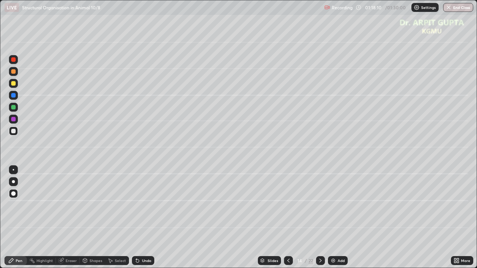
click at [320, 218] on icon at bounding box center [321, 261] width 6 height 6
click at [320, 218] on icon at bounding box center [320, 261] width 2 height 4
click at [319, 218] on icon at bounding box center [321, 261] width 6 height 6
click at [319, 218] on div at bounding box center [320, 260] width 9 height 9
click at [13, 182] on div at bounding box center [13, 181] width 3 height 3
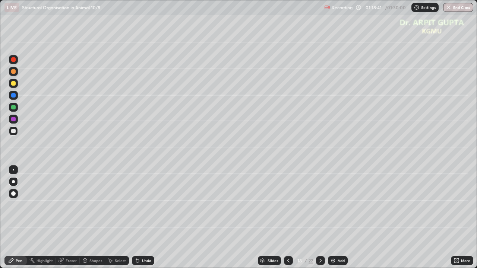
click at [136, 218] on icon at bounding box center [138, 261] width 6 height 6
click at [136, 218] on icon at bounding box center [137, 261] width 3 height 3
click at [137, 218] on icon at bounding box center [137, 261] width 3 height 3
click at [138, 218] on icon at bounding box center [137, 261] width 3 height 3
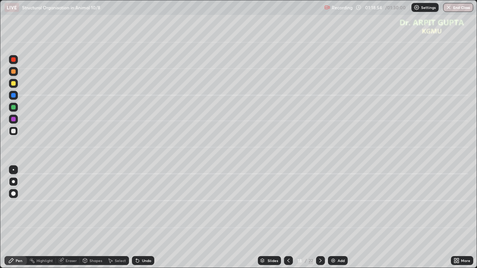
click at [142, 218] on div "Undo" at bounding box center [146, 261] width 9 height 4
click at [143, 218] on div "Undo" at bounding box center [146, 261] width 9 height 4
click at [136, 218] on icon at bounding box center [136, 259] width 1 height 1
click at [136, 218] on icon at bounding box center [137, 261] width 3 height 3
click at [135, 218] on icon at bounding box center [138, 261] width 6 height 6
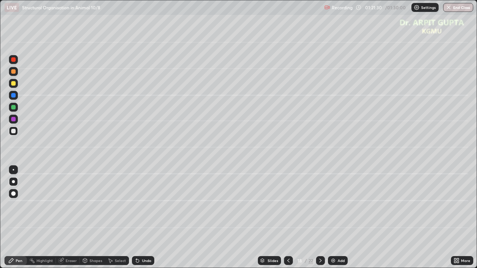
click at [16, 107] on div at bounding box center [13, 107] width 9 height 9
click at [13, 131] on div at bounding box center [13, 131] width 4 height 4
click at [15, 107] on div at bounding box center [13, 107] width 4 height 4
click at [15, 133] on div at bounding box center [13, 131] width 4 height 4
click at [287, 218] on icon at bounding box center [288, 261] width 6 height 6
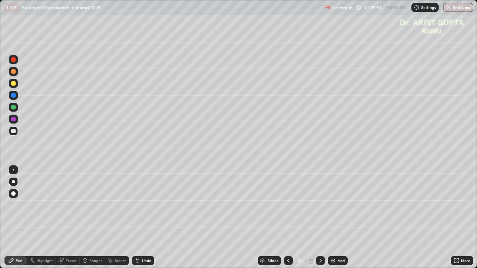
click at [287, 218] on icon at bounding box center [288, 261] width 2 height 4
click at [288, 218] on icon at bounding box center [288, 261] width 2 height 4
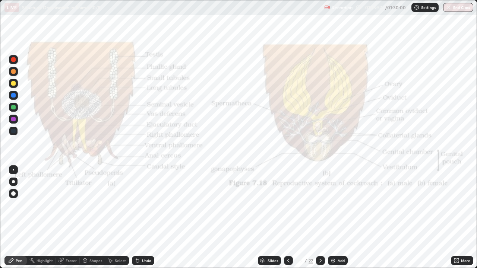
click at [320, 218] on icon at bounding box center [321, 261] width 6 height 6
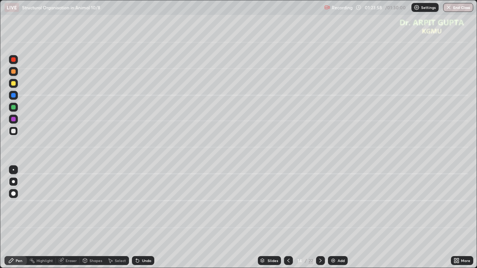
click at [318, 218] on div at bounding box center [320, 260] width 9 height 9
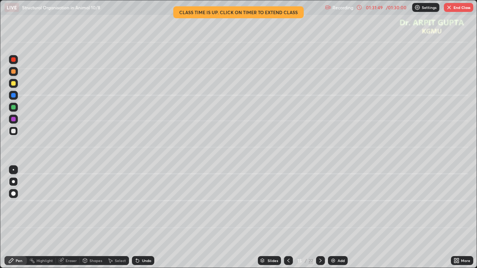
click at [458, 9] on button "End Class" at bounding box center [458, 7] width 29 height 9
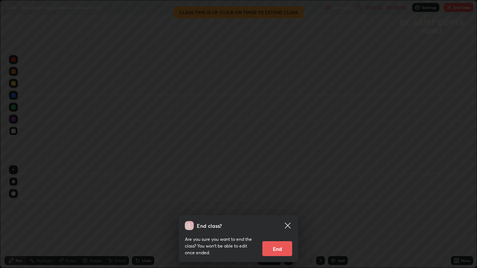
click at [418, 218] on div "End class? Are you sure you want to end the class? You won’t be able to edit on…" at bounding box center [238, 134] width 477 height 268
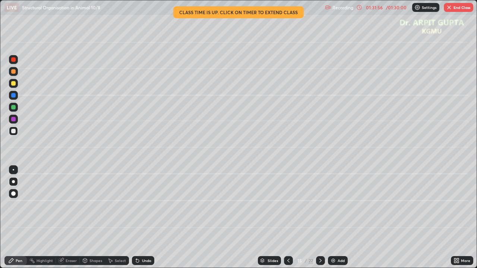
click at [452, 7] on button "End Class" at bounding box center [458, 7] width 29 height 9
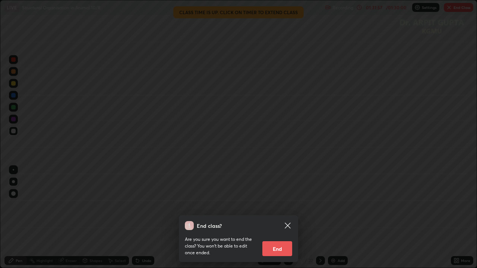
click at [280, 218] on button "End" at bounding box center [277, 249] width 30 height 15
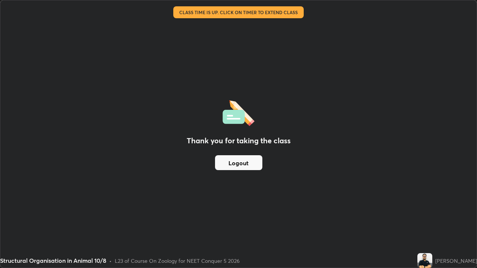
click at [235, 162] on button "Logout" at bounding box center [238, 162] width 47 height 15
click at [234, 160] on button "Logout" at bounding box center [238, 162] width 47 height 15
